Goal: Task Accomplishment & Management: Manage account settings

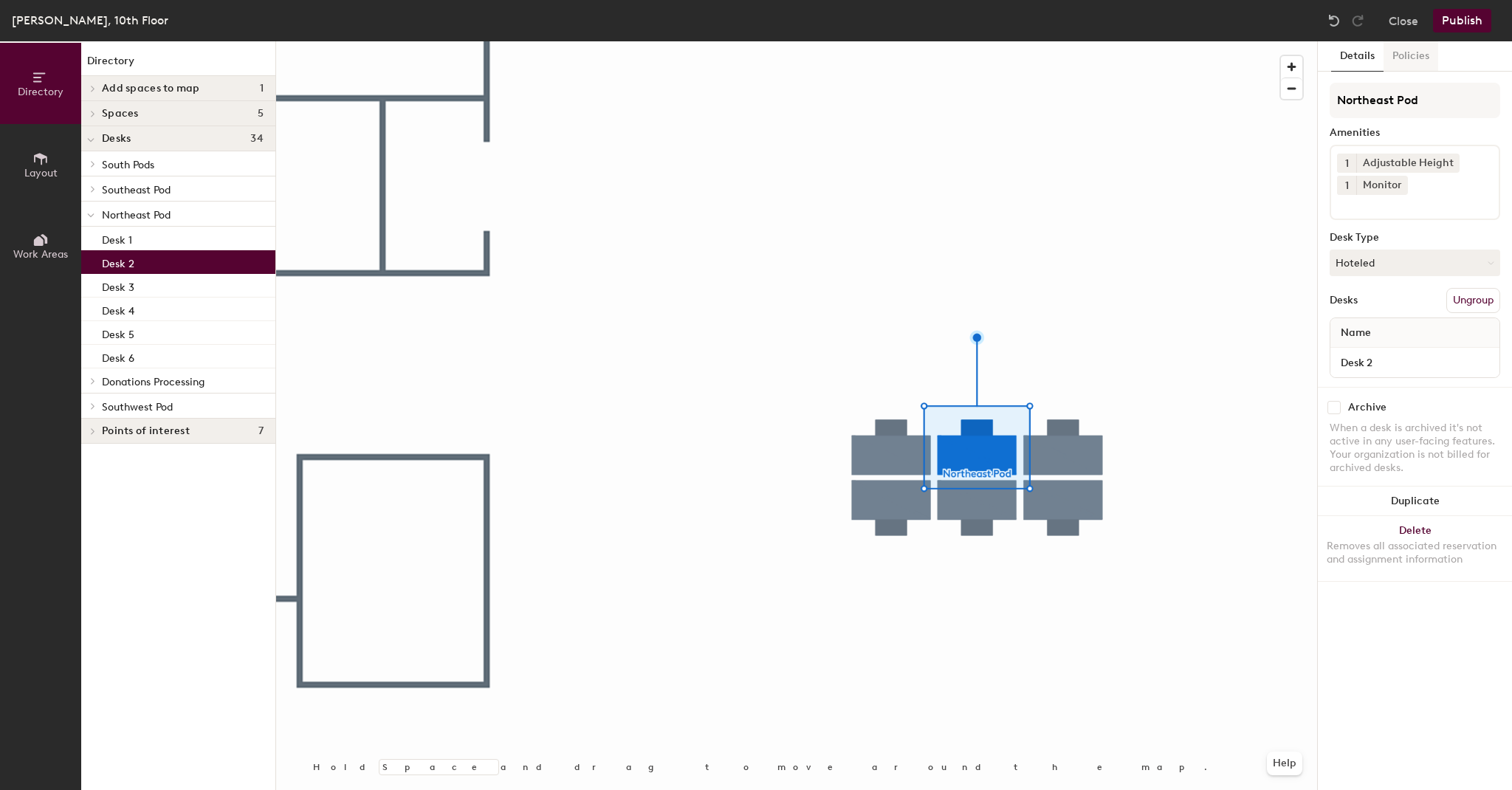
click at [1409, 52] on button "Policies" at bounding box center [1411, 56] width 54 height 30
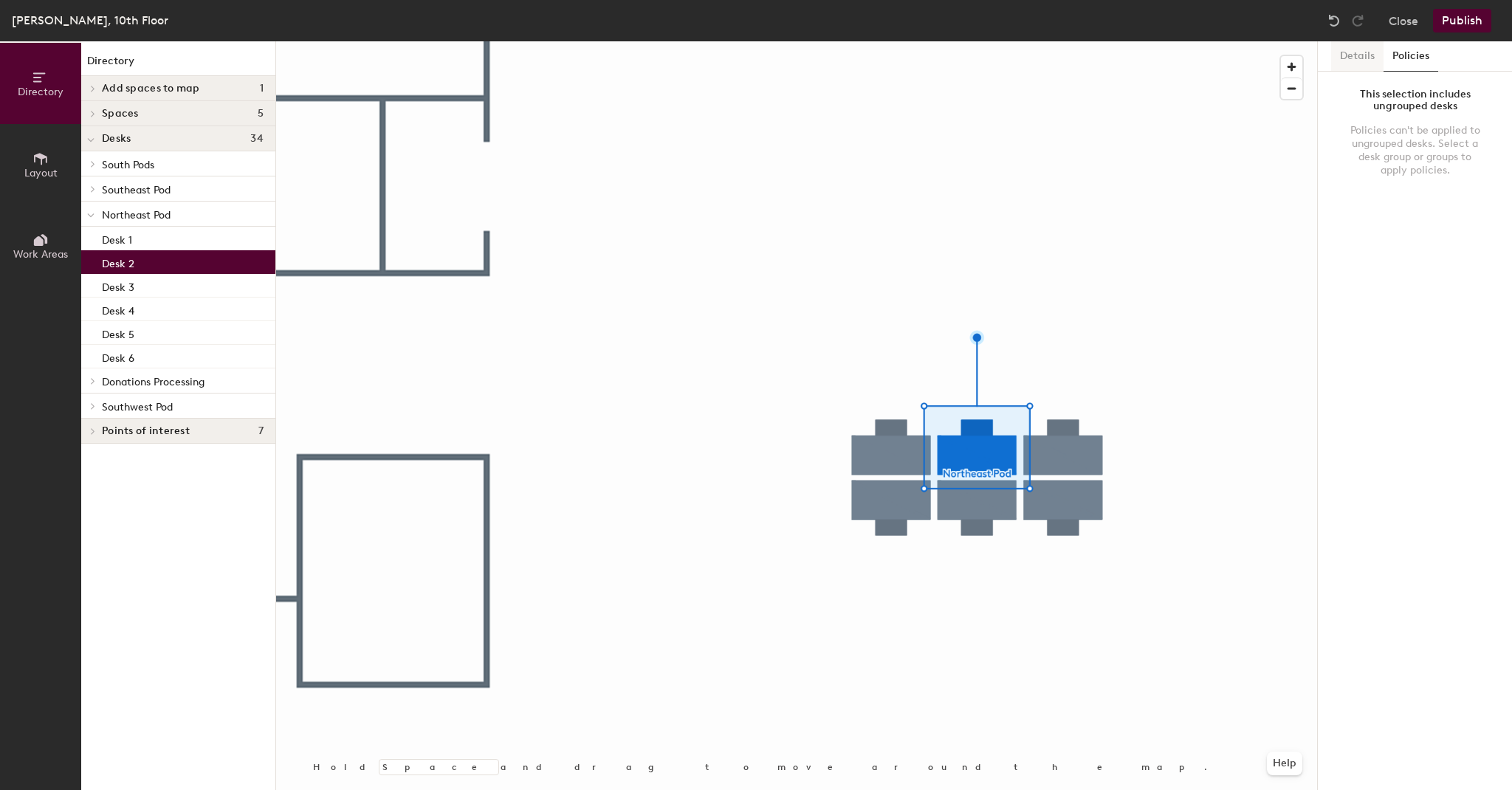
click at [1356, 53] on button "Details" at bounding box center [1357, 56] width 53 height 30
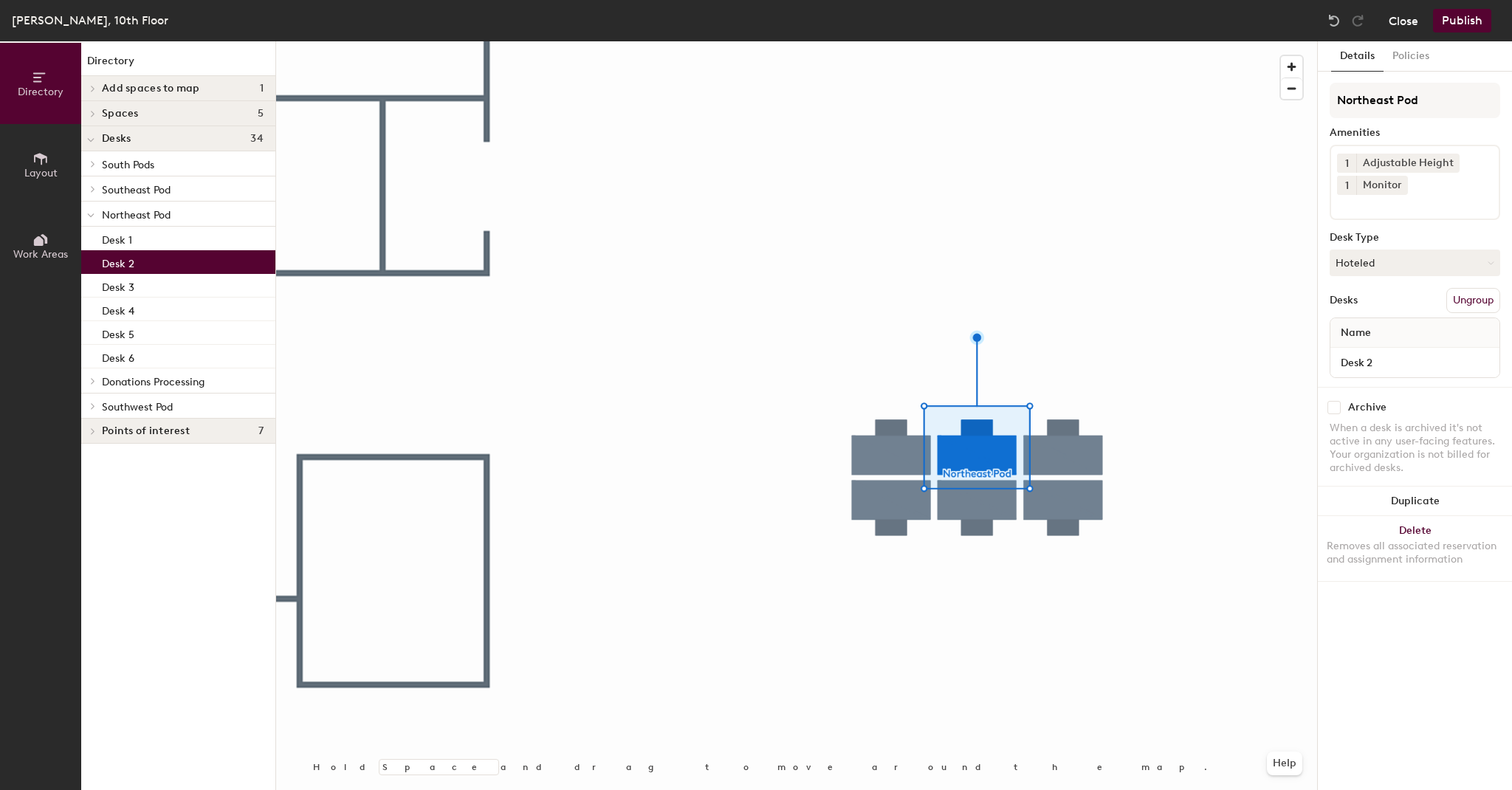
click at [1404, 17] on button "Close" at bounding box center [1404, 21] width 30 height 24
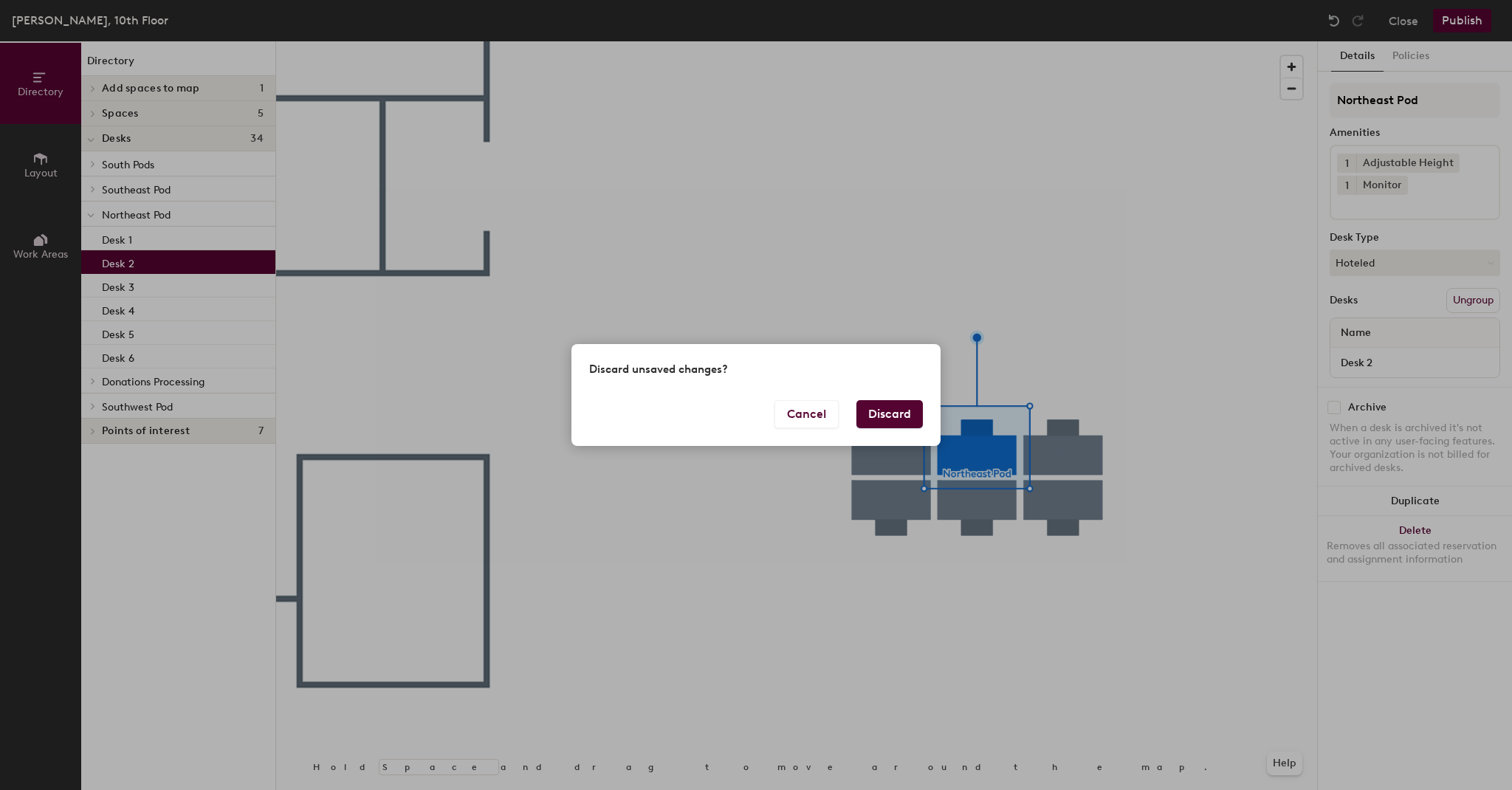
click at [881, 412] on button "Discard" at bounding box center [890, 414] width 66 height 28
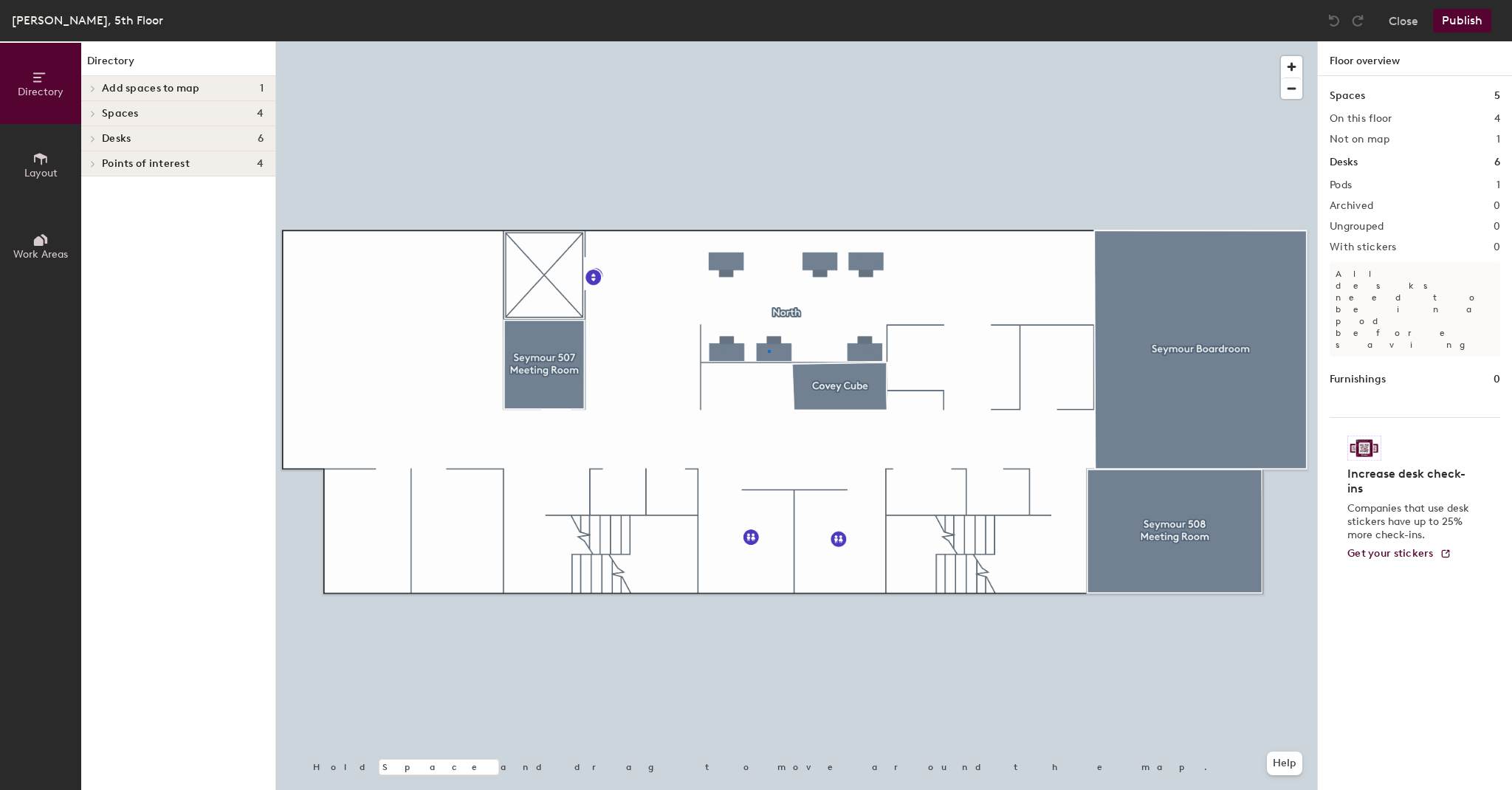
click at [770, 41] on div at bounding box center [797, 41] width 1041 height 0
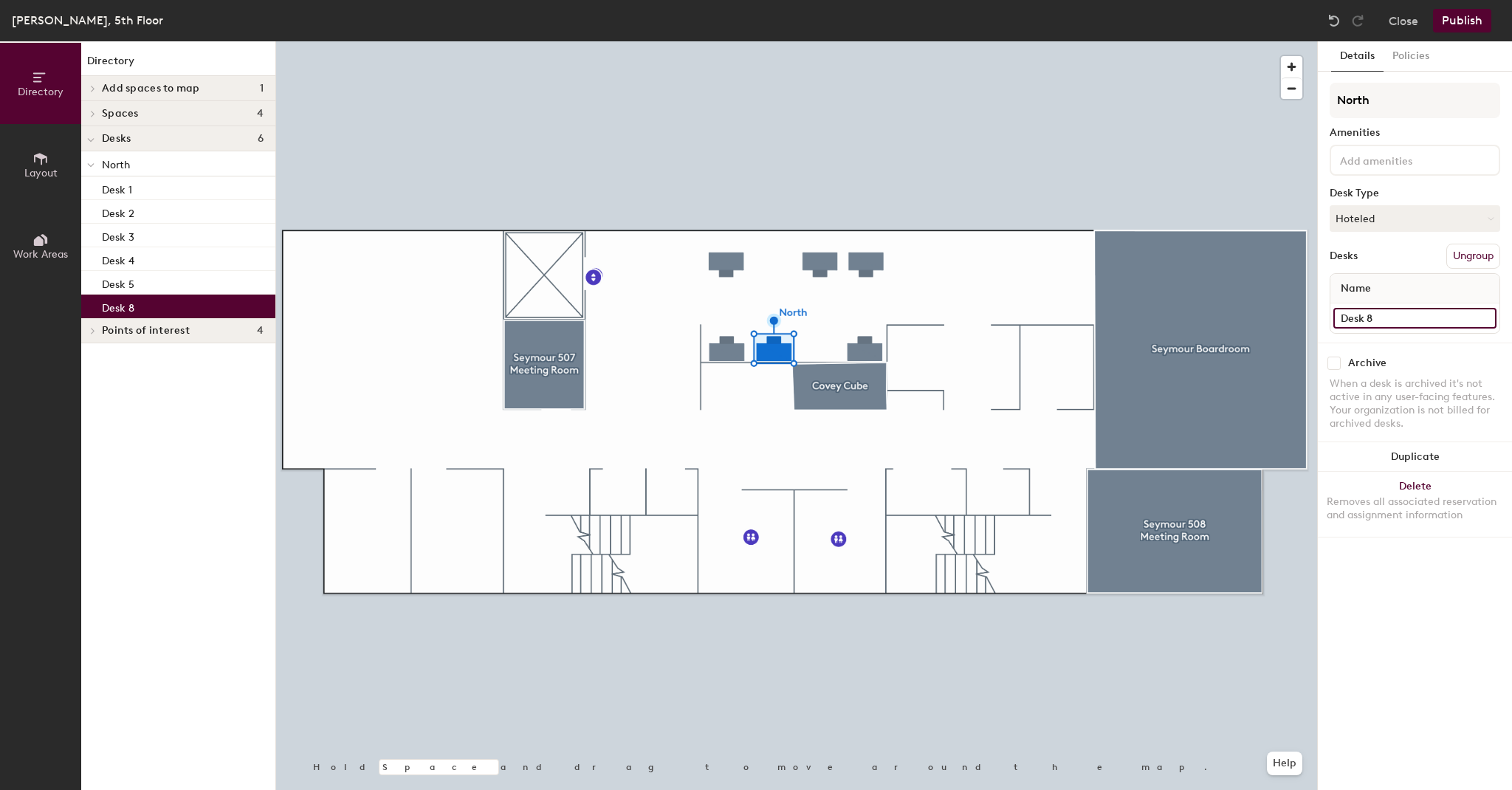
click at [1369, 314] on input "Desk 8" at bounding box center [1415, 318] width 163 height 20
click at [1370, 314] on input "Desk 8" at bounding box center [1415, 318] width 163 height 20
click at [1371, 318] on input "Desk 8" at bounding box center [1415, 318] width 163 height 20
click at [1374, 316] on input "Desk 8" at bounding box center [1415, 318] width 163 height 20
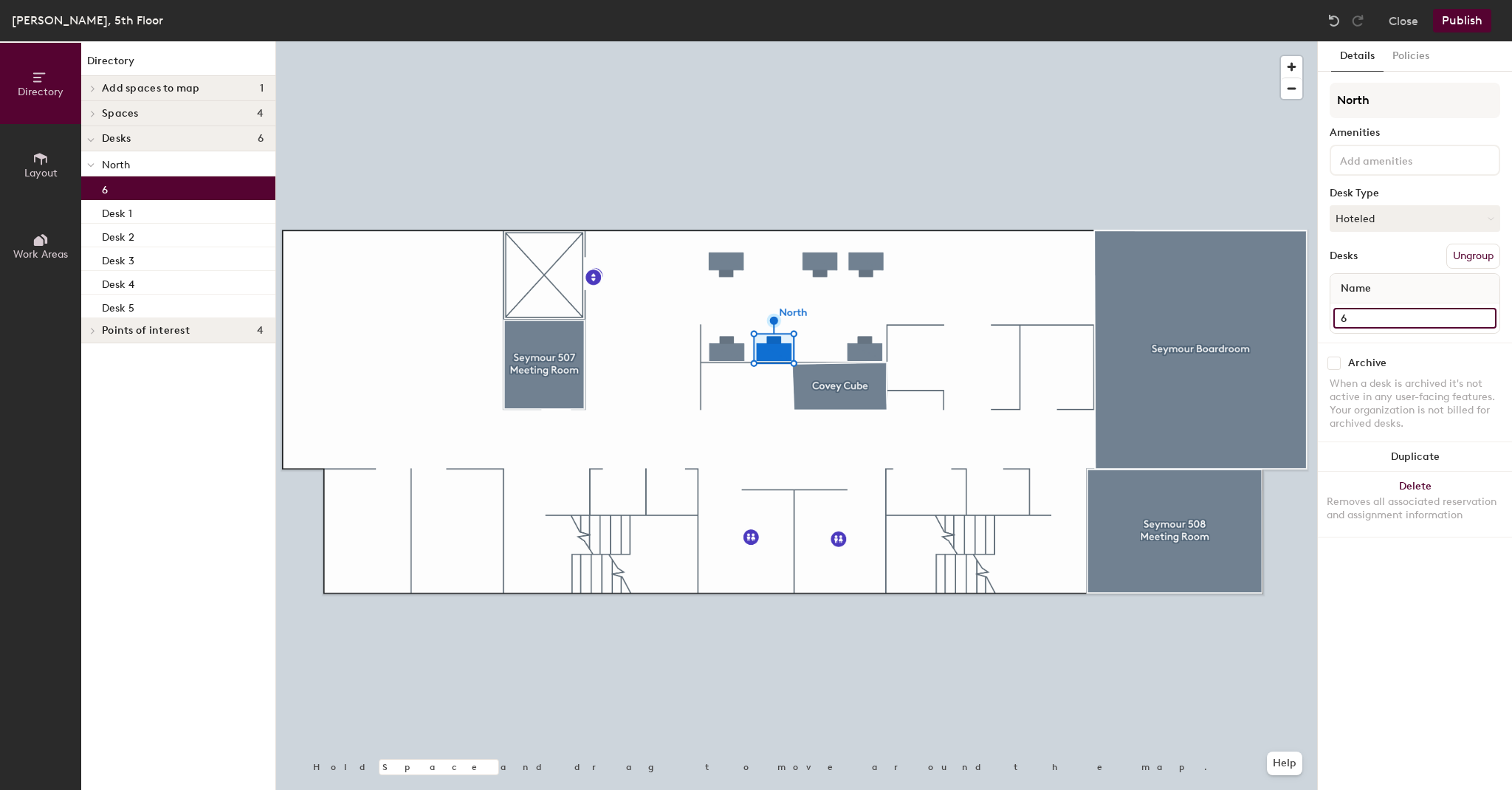
type input "6"
click at [1458, 20] on button "Publish" at bounding box center [1462, 21] width 58 height 24
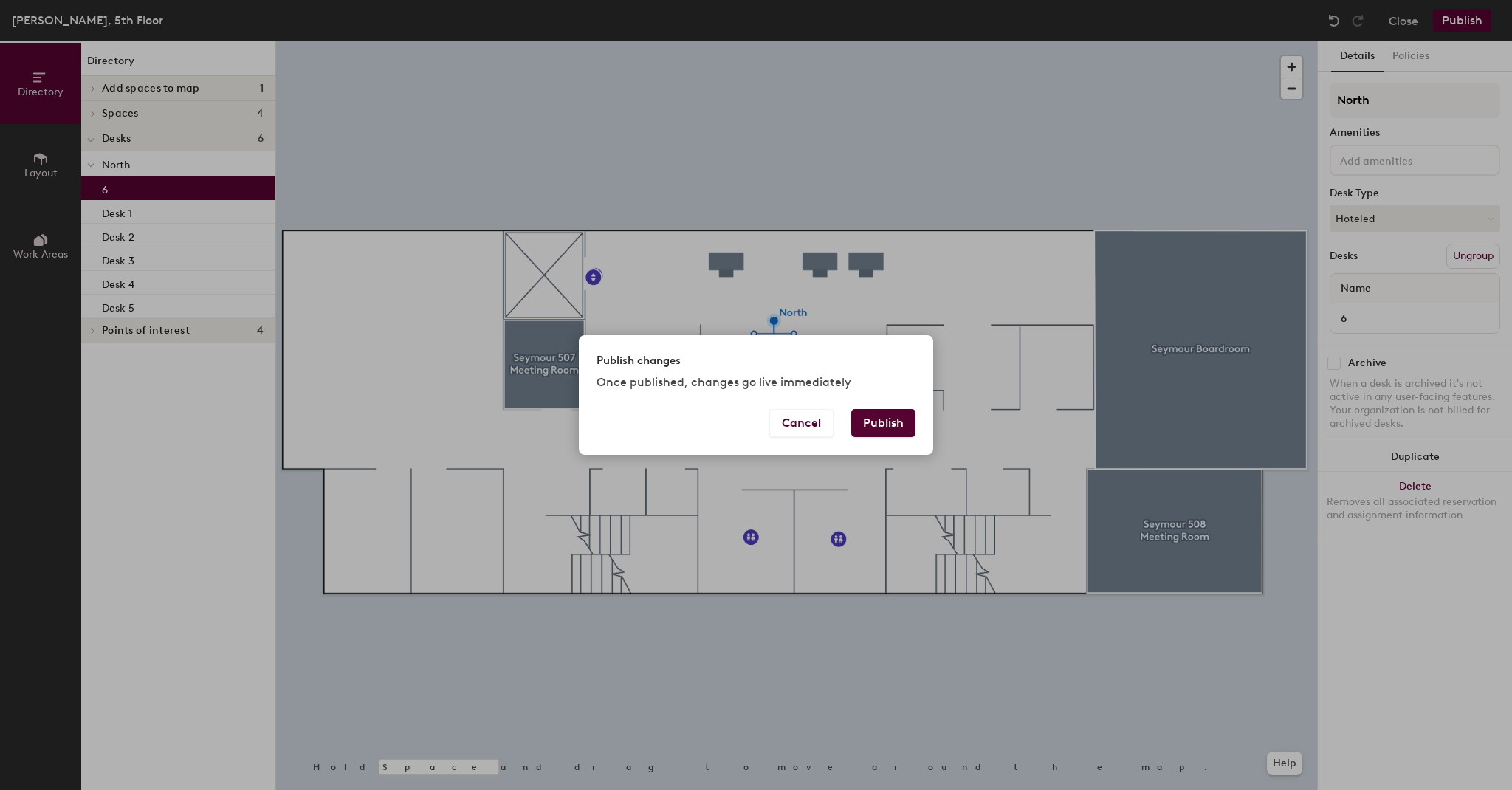
click at [874, 424] on button "Publish" at bounding box center [883, 423] width 65 height 28
